Goal: Book appointment/travel/reservation

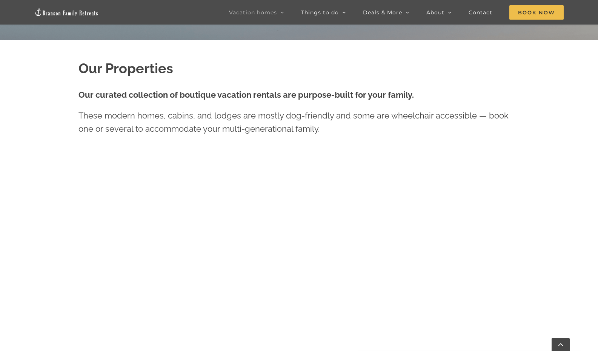
scroll to position [338, 0]
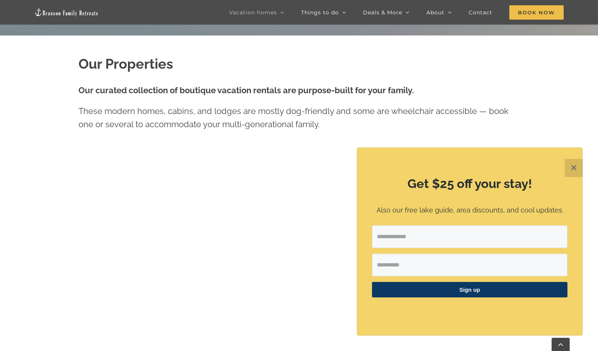
drag, startPoint x: 570, startPoint y: 169, endPoint x: 518, endPoint y: 170, distance: 52.5
click at [570, 169] on button "✕" at bounding box center [574, 168] width 18 height 18
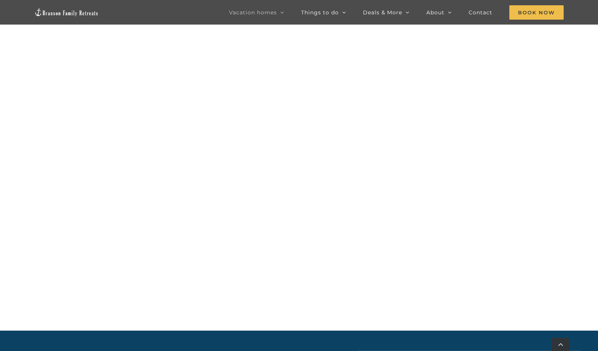
scroll to position [430, 0]
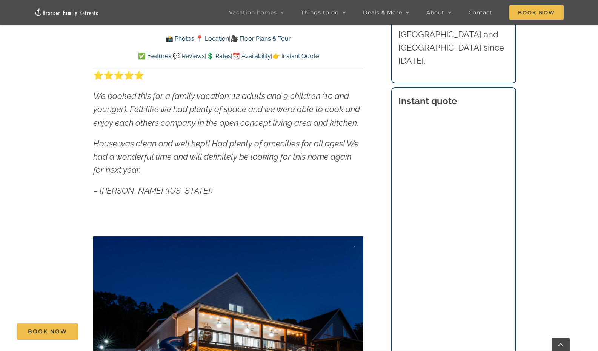
scroll to position [647, 0]
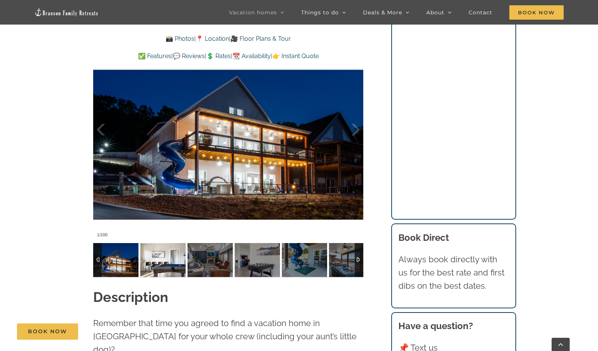
click at [168, 263] on img at bounding box center [162, 260] width 45 height 34
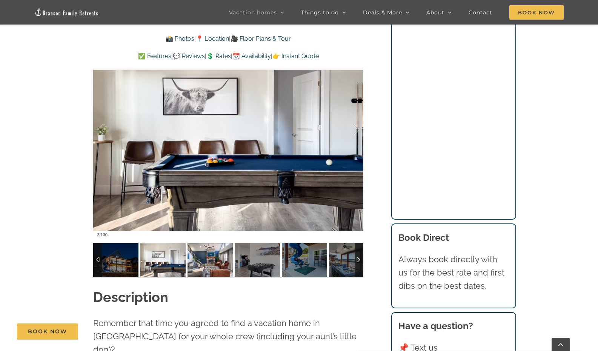
click at [207, 267] on img at bounding box center [210, 260] width 45 height 34
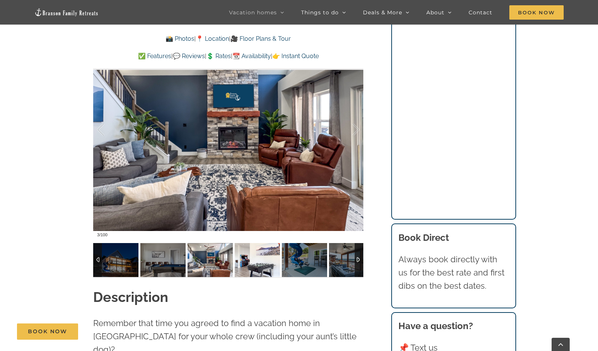
click at [241, 268] on img at bounding box center [257, 260] width 45 height 34
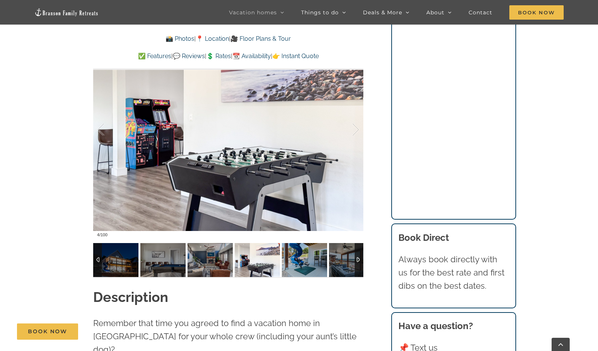
click at [230, 259] on img at bounding box center [210, 260] width 45 height 34
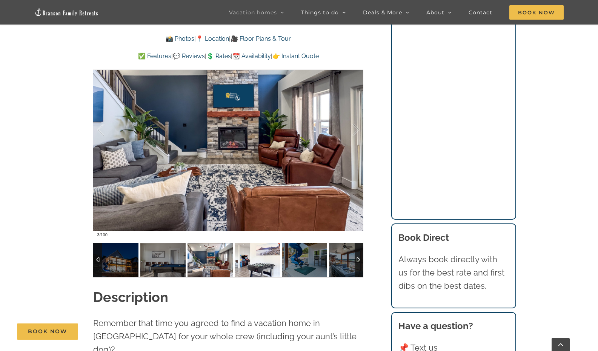
click at [302, 260] on img at bounding box center [304, 260] width 45 height 34
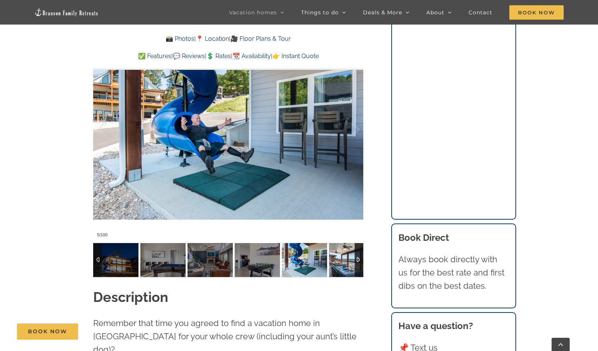
click at [351, 261] on img at bounding box center [351, 260] width 45 height 34
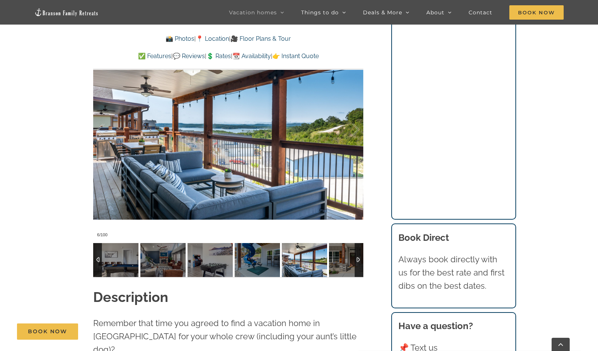
click at [361, 261] on div at bounding box center [359, 260] width 9 height 34
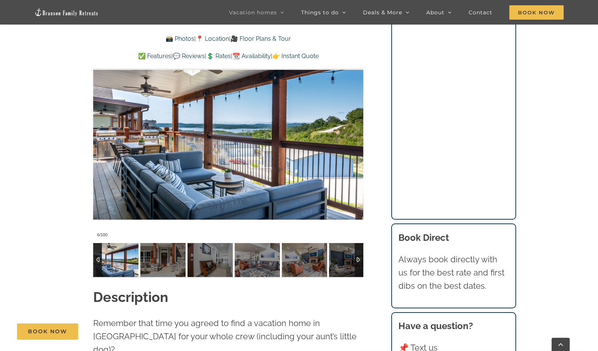
click at [361, 261] on div at bounding box center [359, 260] width 9 height 34
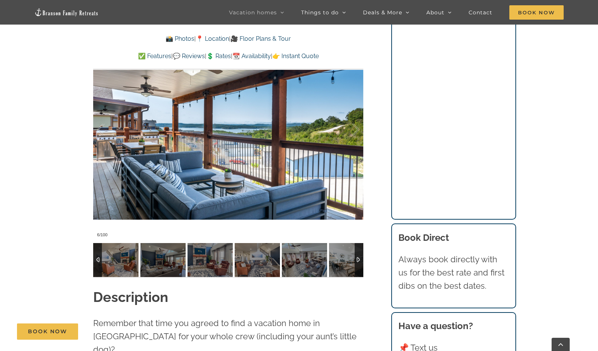
click at [361, 261] on div at bounding box center [359, 260] width 9 height 34
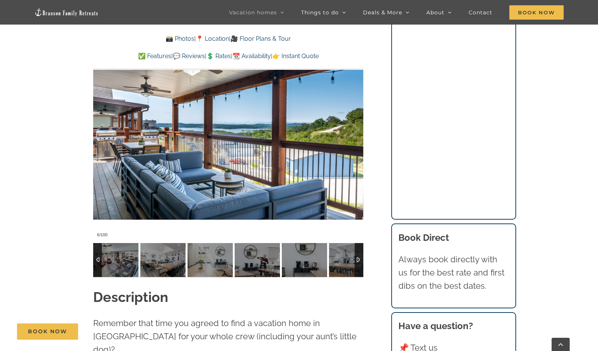
click at [361, 261] on div at bounding box center [359, 260] width 9 height 34
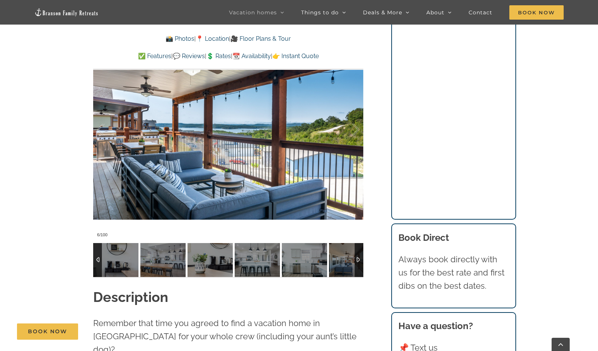
click at [361, 261] on div at bounding box center [359, 260] width 9 height 34
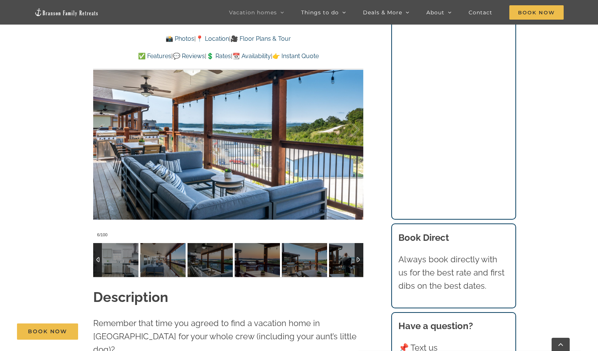
click at [361, 261] on div at bounding box center [359, 260] width 9 height 34
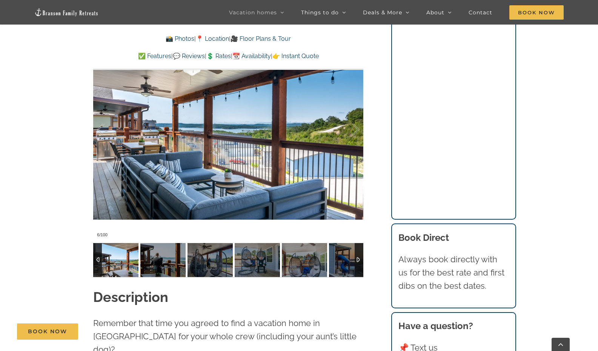
click at [125, 256] on img at bounding box center [115, 260] width 45 height 34
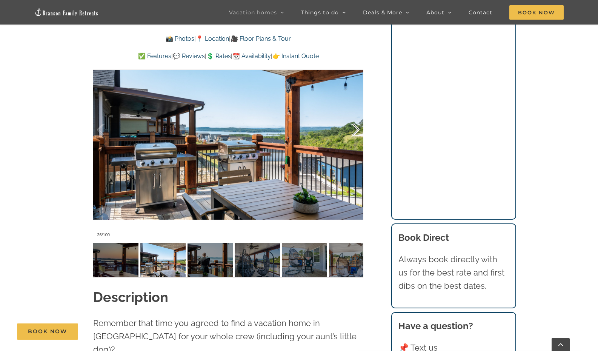
click at [354, 131] on div at bounding box center [347, 129] width 23 height 47
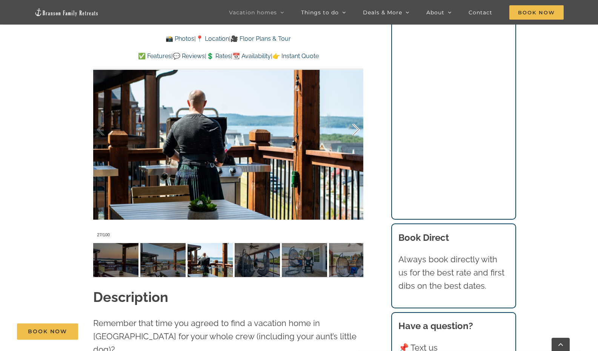
click at [354, 131] on div at bounding box center [347, 129] width 23 height 47
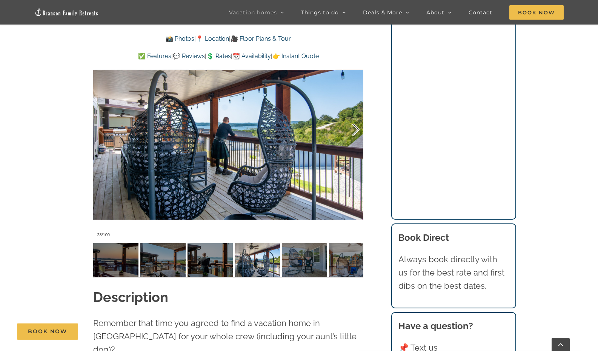
click at [354, 131] on div at bounding box center [347, 129] width 23 height 47
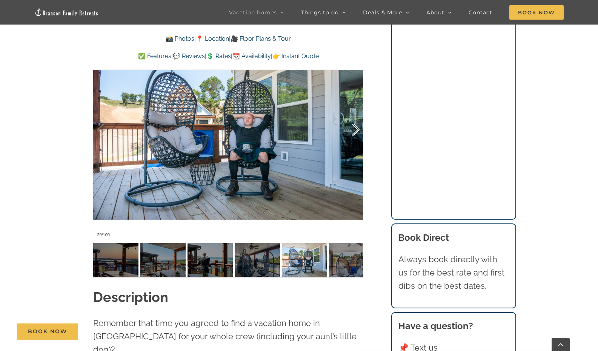
click at [354, 131] on div at bounding box center [347, 129] width 23 height 47
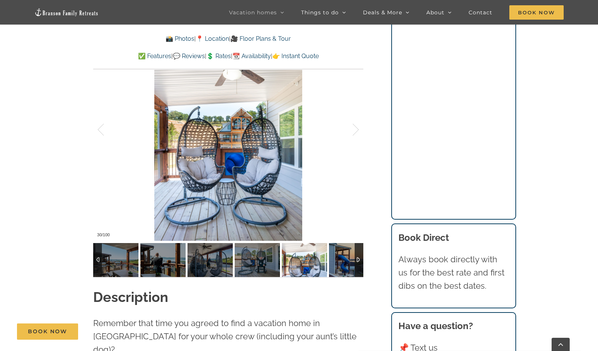
click at [356, 262] on div at bounding box center [359, 260] width 9 height 34
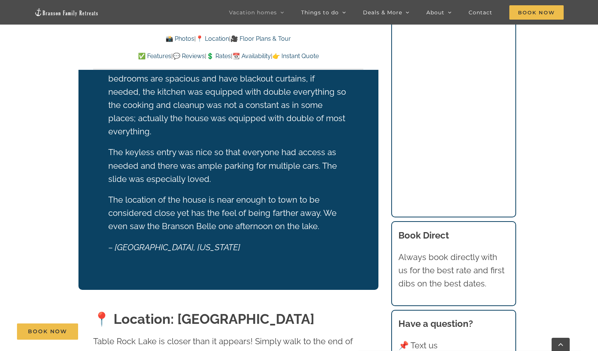
scroll to position [1531, 0]
